Goal: Task Accomplishment & Management: Manage account settings

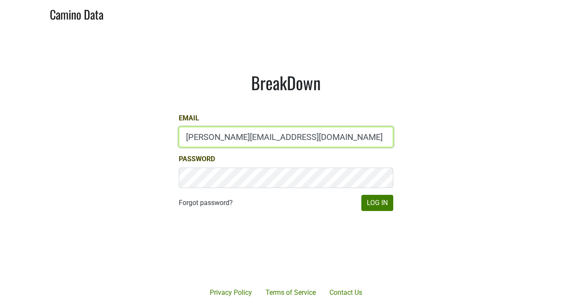
click at [266, 137] on input "[PERSON_NAME][EMAIL_ADDRESS][DOMAIN_NAME]" at bounding box center [286, 137] width 215 height 20
type input "[EMAIL_ADDRESS][DOMAIN_NAME]"
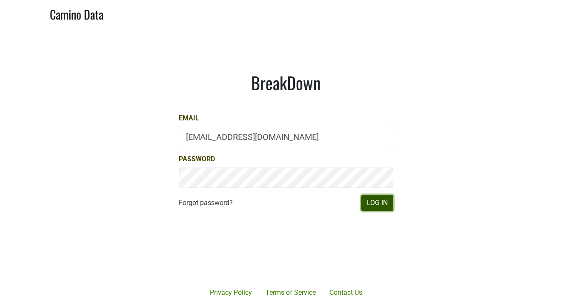
click at [379, 208] on button "Log In" at bounding box center [377, 203] width 32 height 16
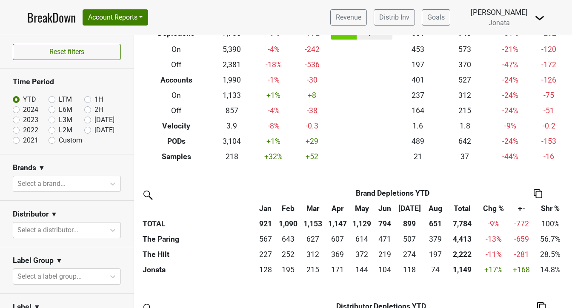
scroll to position [66, 0]
click at [110, 229] on icon at bounding box center [112, 230] width 5 height 3
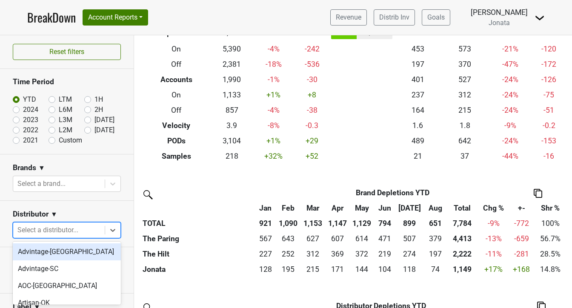
click at [86, 255] on div "Advintage-NC" at bounding box center [67, 251] width 108 height 17
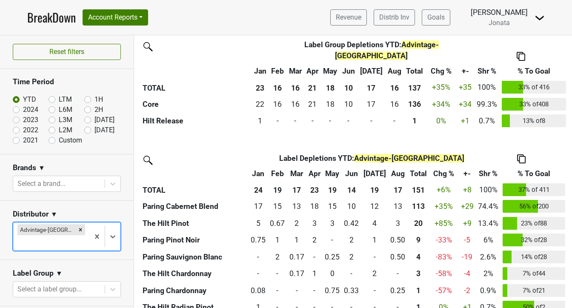
scroll to position [416, 0]
